Goal: Transaction & Acquisition: Purchase product/service

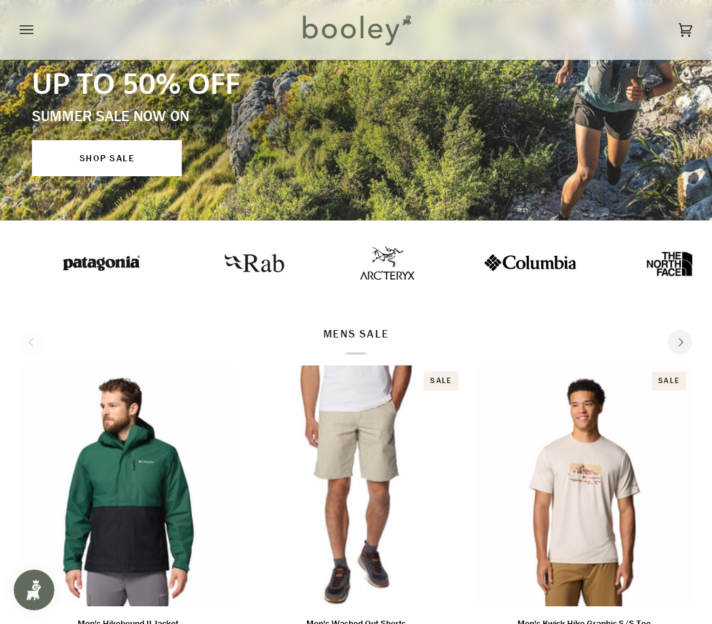
scroll to position [255, 0]
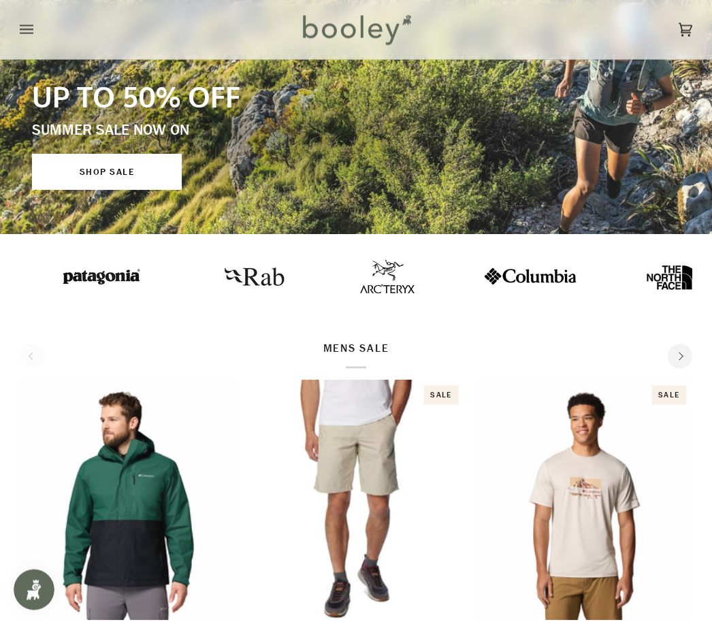
click at [144, 173] on link "SHOP SALE" at bounding box center [107, 173] width 150 height 36
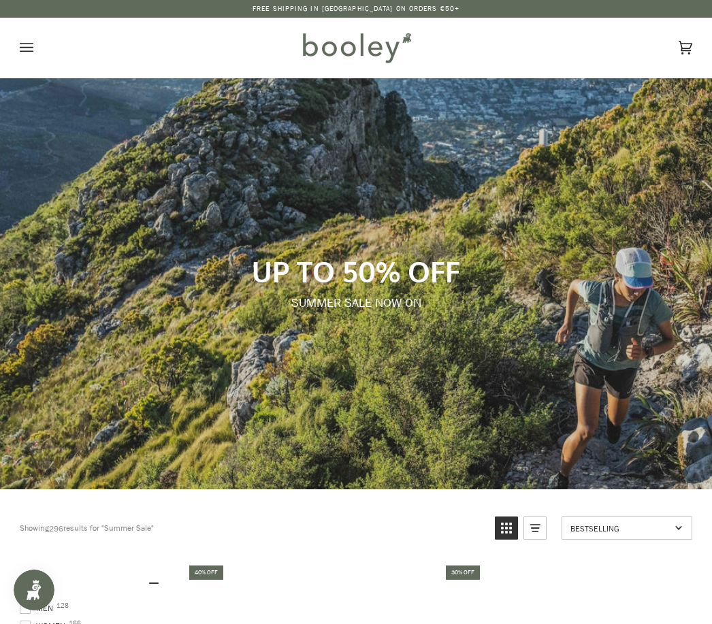
click at [27, 41] on icon "Open menu" at bounding box center [27, 47] width 14 height 20
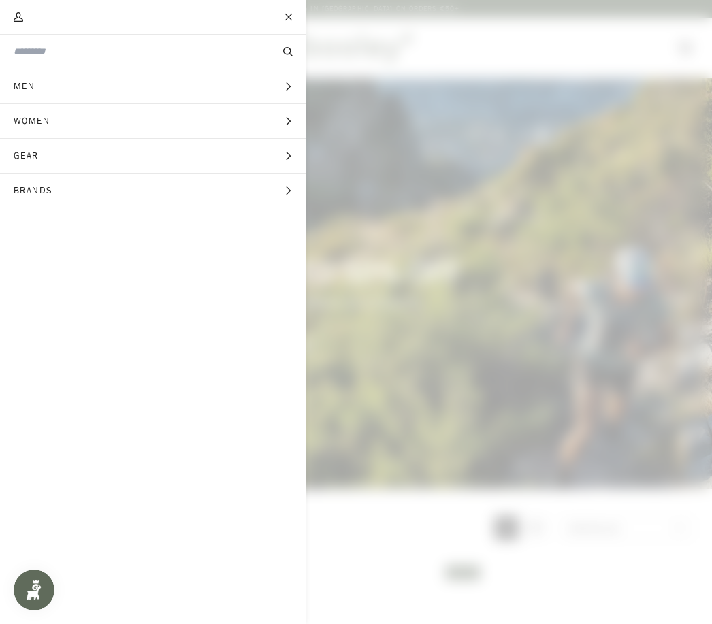
click at [69, 119] on span "Women" at bounding box center [36, 121] width 73 height 34
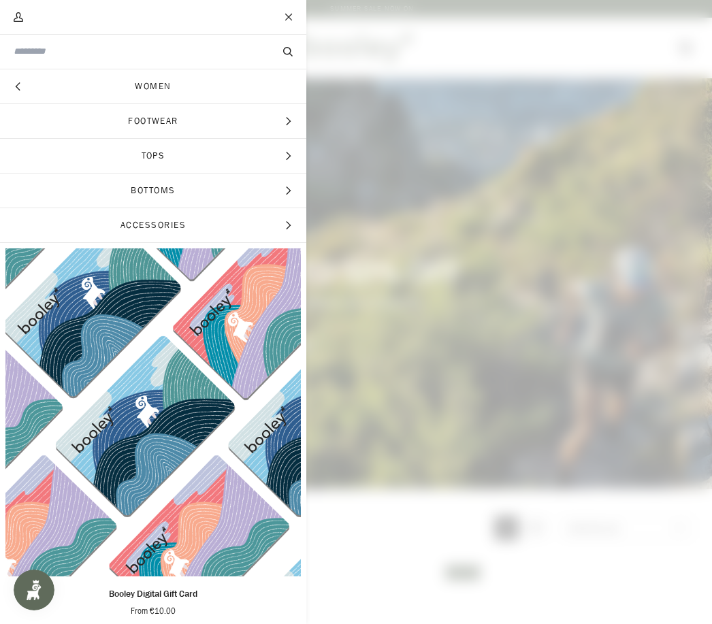
click at [185, 124] on span "Footwear" at bounding box center [153, 121] width 306 height 34
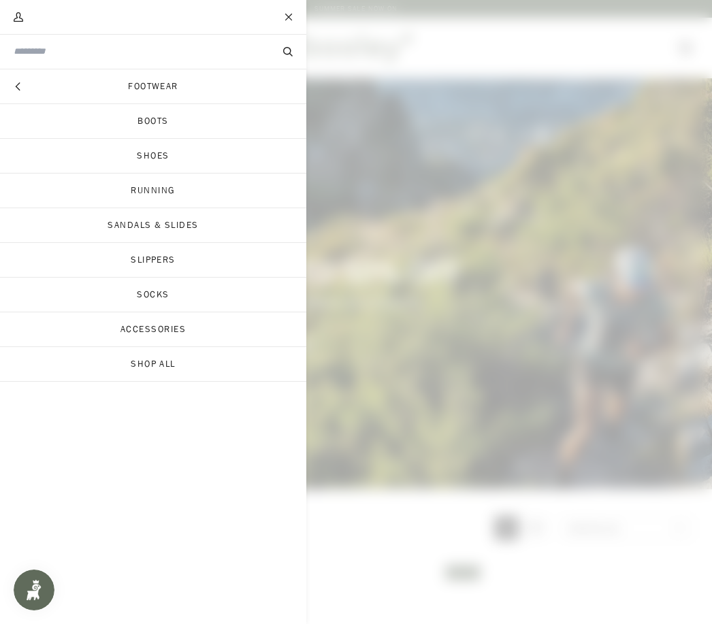
click at [195, 227] on link "Sandals & Slides" at bounding box center [153, 225] width 306 height 34
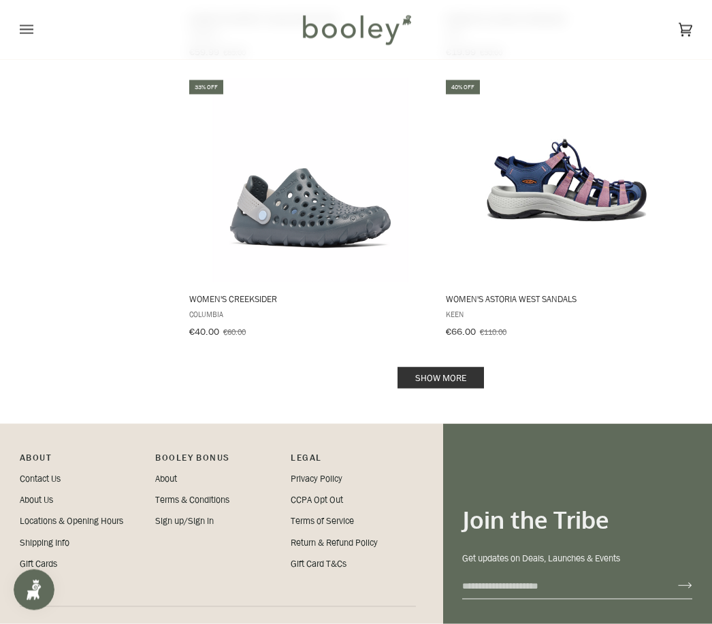
scroll to position [2641, 0]
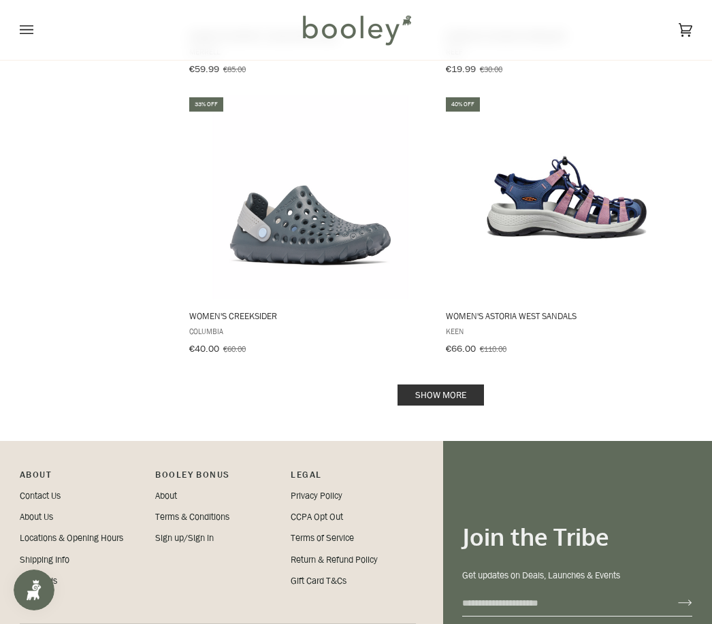
click at [441, 385] on link "Show more" at bounding box center [441, 395] width 86 height 21
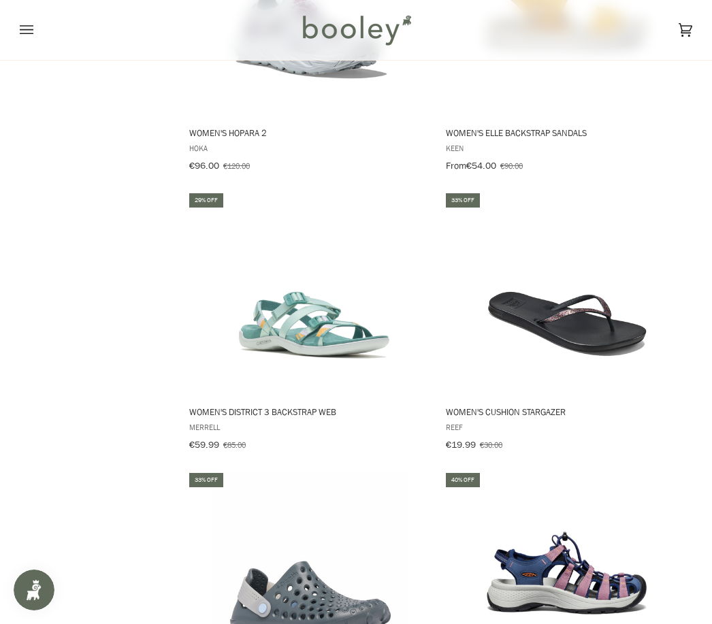
scroll to position [2261, 0]
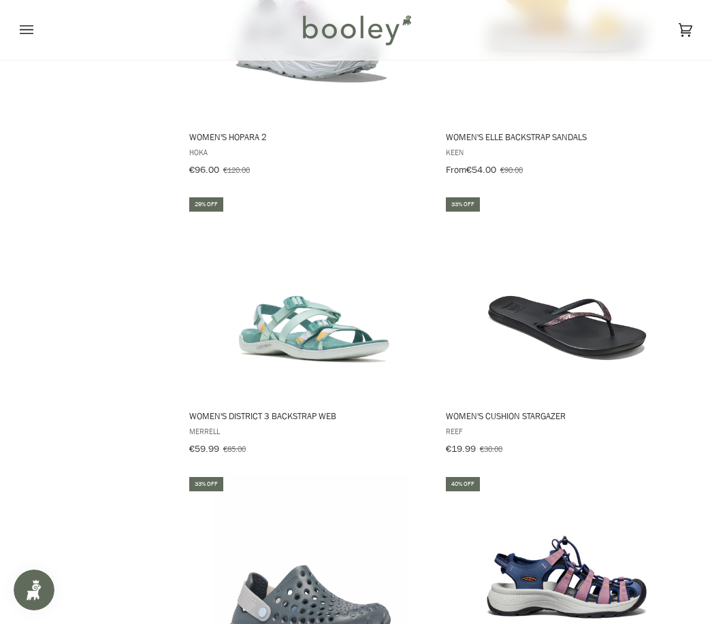
click at [306, 317] on img "Women's District 3 Backstrap Web" at bounding box center [310, 297] width 204 height 204
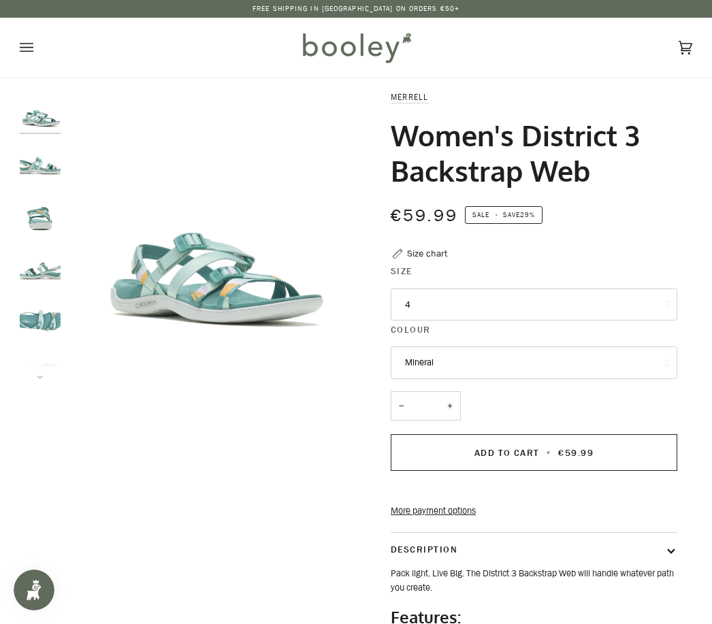
click at [45, 376] on button "Next" at bounding box center [40, 369] width 41 height 20
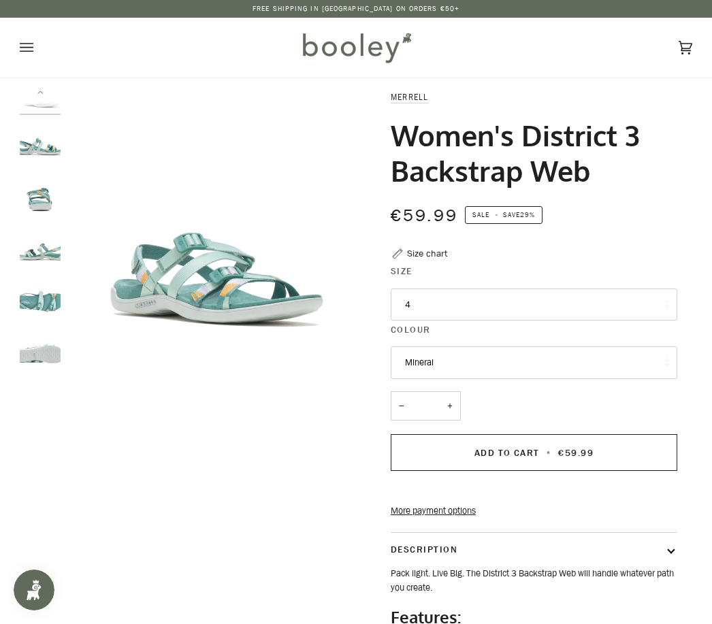
scroll to position [22, 0]
click at [46, 297] on img "Merrell Women's District 3 Backstrap Web Mineral - Booley Galway" at bounding box center [40, 296] width 41 height 41
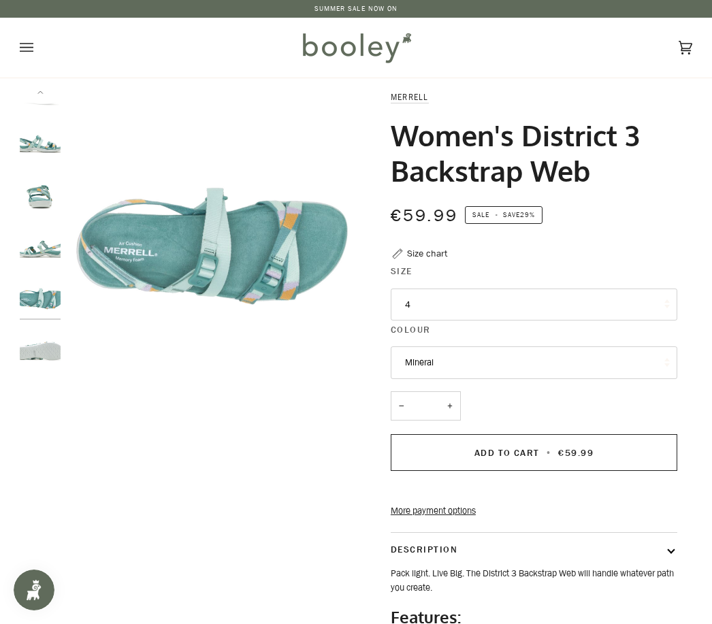
click at [45, 244] on img "Merrell Women's District 3 Backstrap Web Mineral - Booley Galway" at bounding box center [40, 245] width 41 height 41
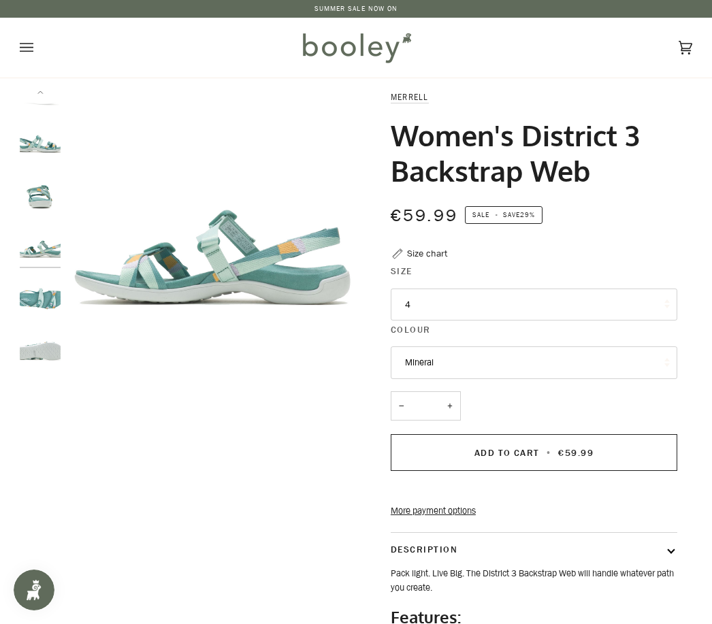
click at [44, 194] on img "Merrell Women's District 3 Backstrap Web Mineral - Booley Galway" at bounding box center [40, 192] width 41 height 41
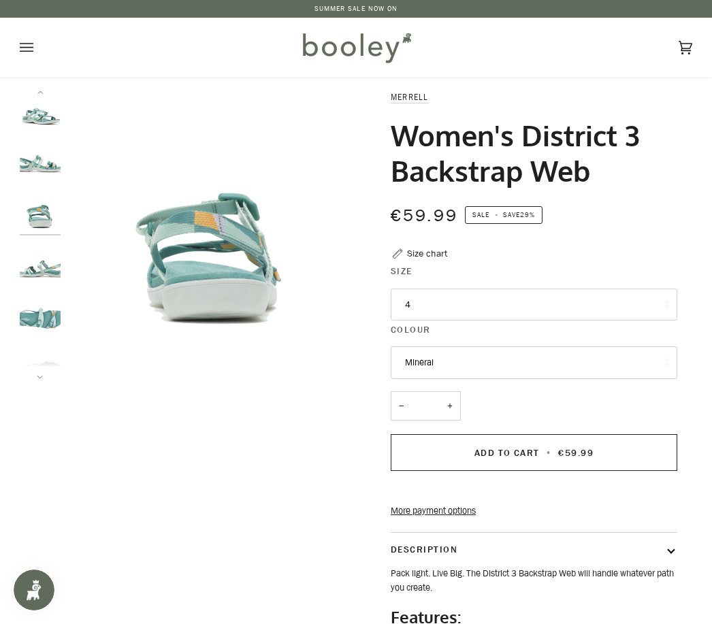
scroll to position [0, 0]
